Goal: Obtain resource: Download file/media

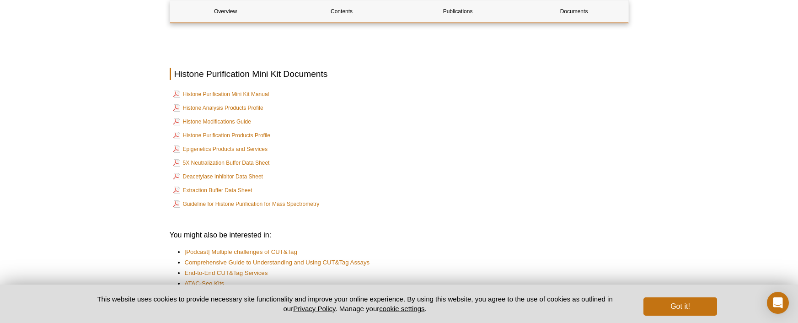
scroll to position [1680, 0]
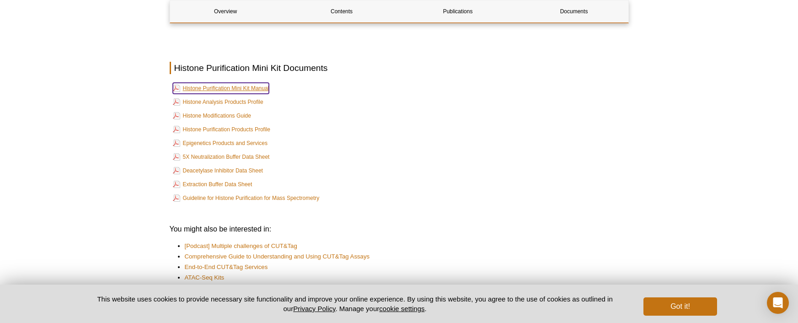
click at [247, 85] on link "Histone Purification Mini Kit Manual" at bounding box center [221, 88] width 96 height 11
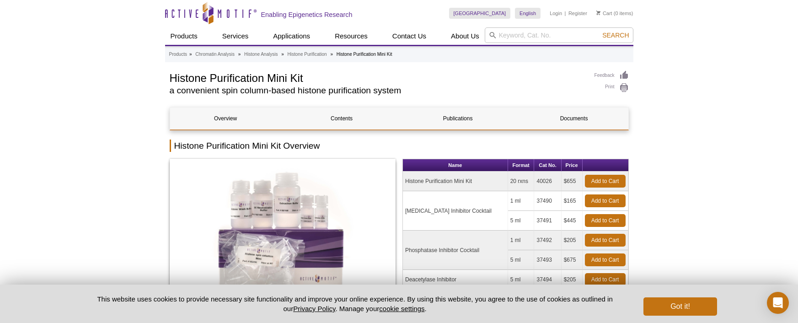
scroll to position [0, 0]
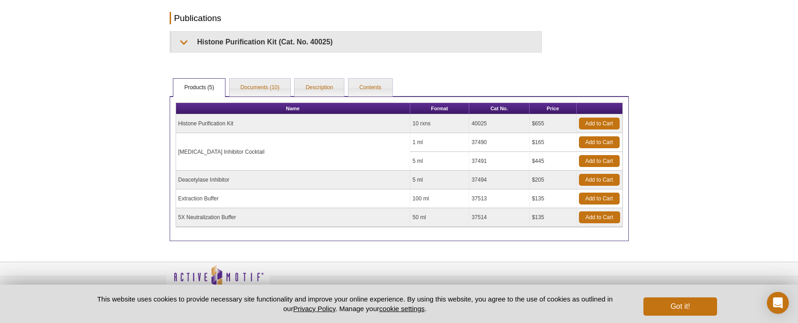
scroll to position [231, 0]
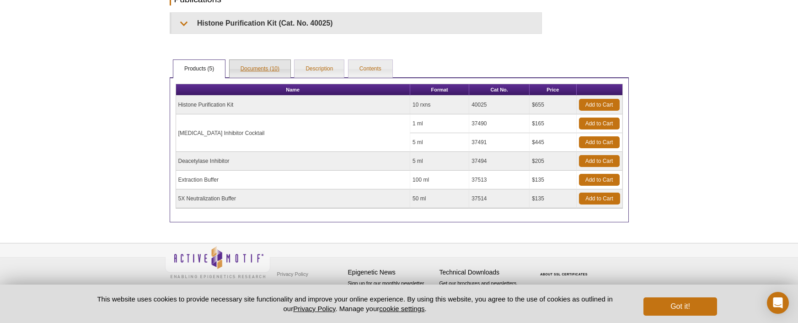
click at [261, 67] on link "Documents (10)" at bounding box center [260, 69] width 61 height 18
click at [262, 73] on link "Documents (10)" at bounding box center [260, 69] width 61 height 18
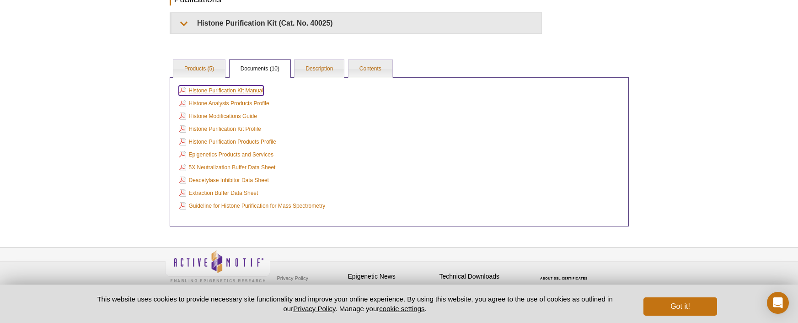
click at [256, 88] on link "Histone Purification Kit Manual" at bounding box center [221, 90] width 85 height 10
